Goal: Task Accomplishment & Management: Manage account settings

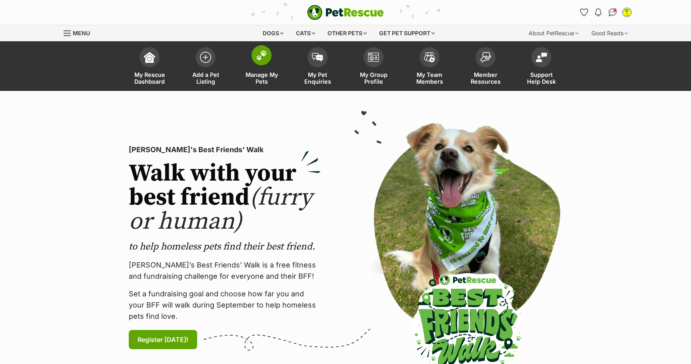
click at [257, 59] on img at bounding box center [261, 55] width 11 height 10
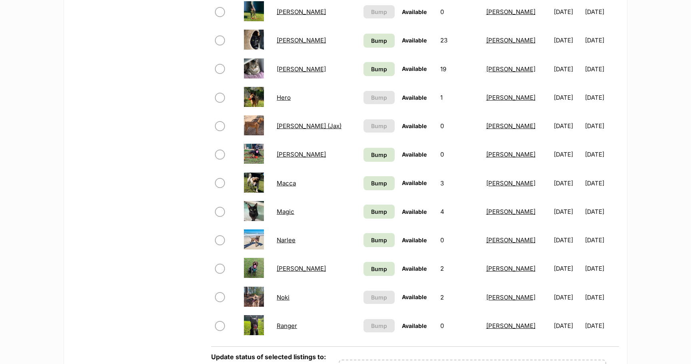
scroll to position [449, 0]
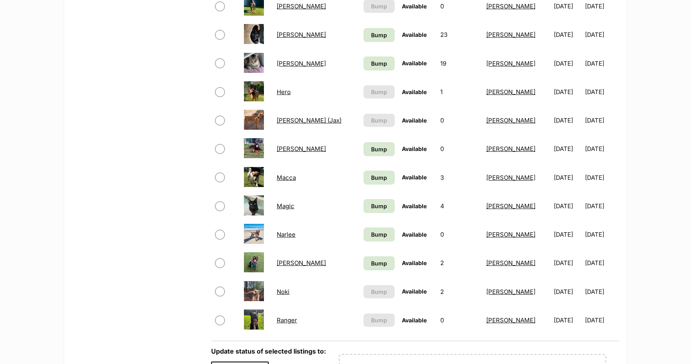
click at [221, 262] on input "checkbox" at bounding box center [220, 263] width 10 height 10
checkbox input "true"
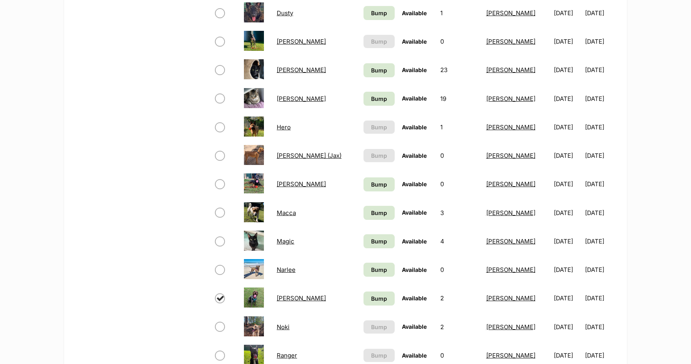
scroll to position [417, 0]
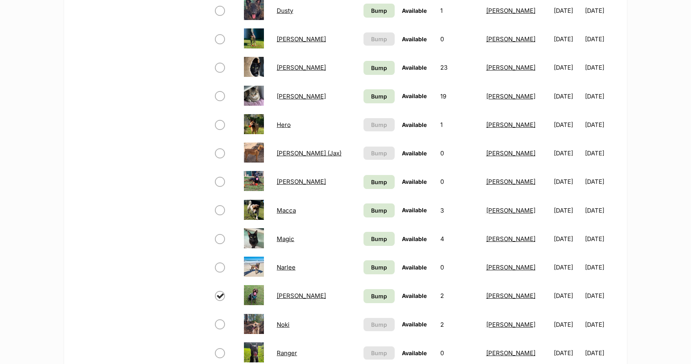
click at [402, 297] on span "Available" at bounding box center [414, 295] width 25 height 7
click at [284, 295] on link "[PERSON_NAME]" at bounding box center [301, 296] width 49 height 8
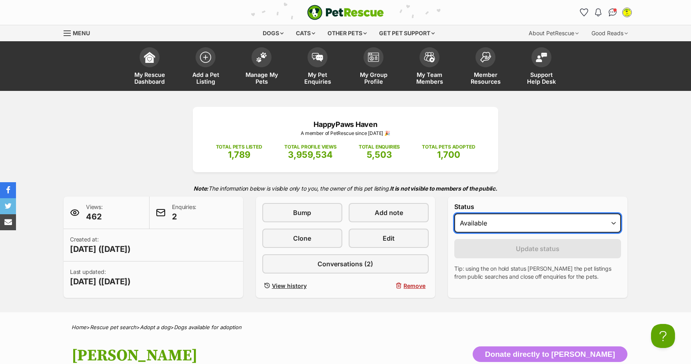
select select "on_hold"
click option "On hold" at bounding box center [0, 0] width 0 height 0
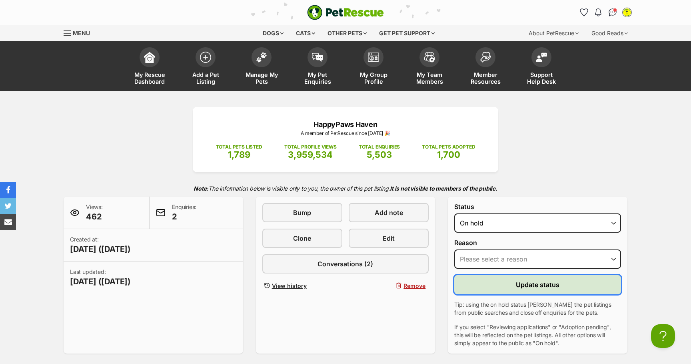
click at [563, 285] on button "Update status" at bounding box center [538, 284] width 167 height 19
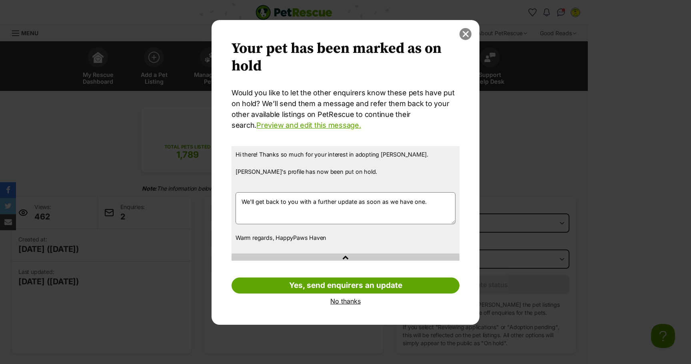
click at [467, 34] on button "close" at bounding box center [466, 34] width 12 height 12
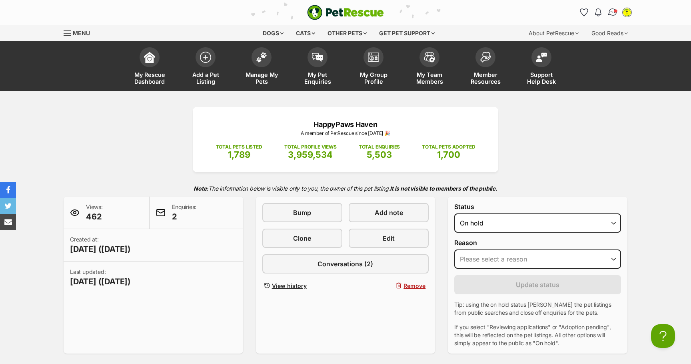
click at [611, 13] on img "Conversations" at bounding box center [613, 12] width 11 height 10
